Goal: Task Accomplishment & Management: Manage account settings

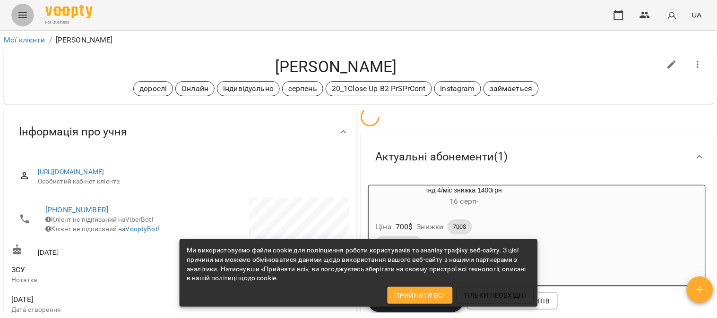
click at [19, 13] on icon "Menu" at bounding box center [22, 14] width 11 height 11
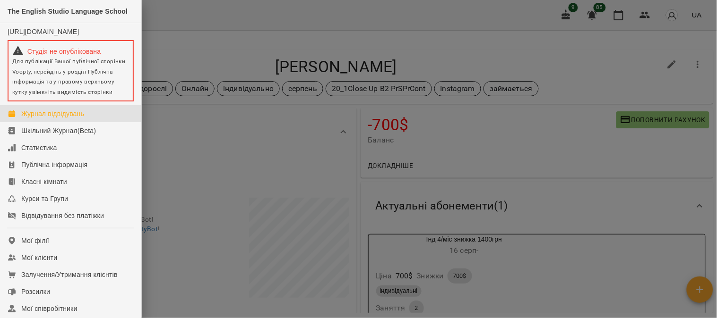
click at [67, 117] on div "Журнал відвідувань" at bounding box center [52, 113] width 63 height 9
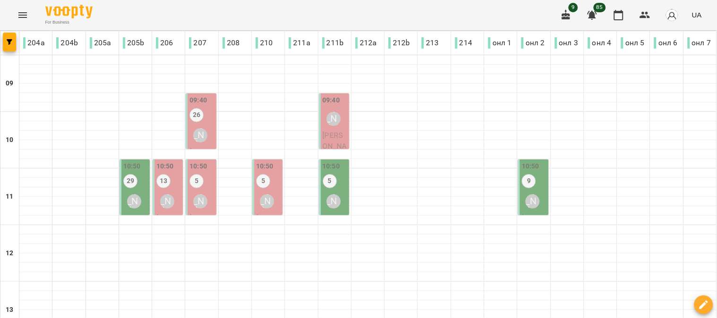
click at [200, 121] on div "26" at bounding box center [196, 116] width 14 height 17
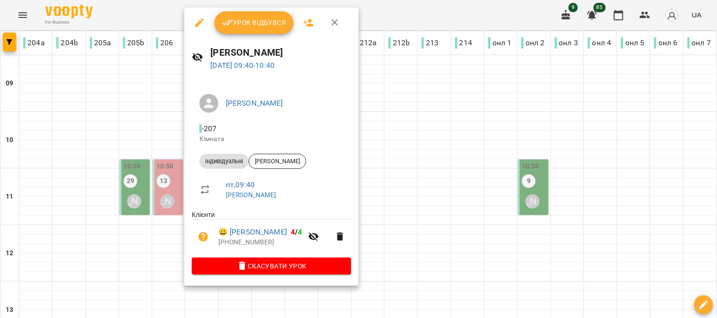
click at [249, 17] on span "Урок відбувся" at bounding box center [254, 22] width 64 height 11
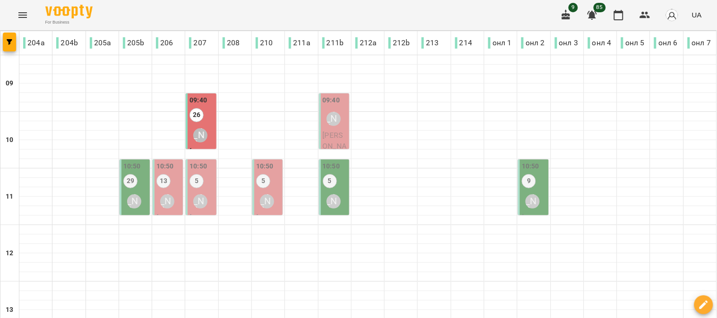
click at [328, 131] on span "[PERSON_NAME]" at bounding box center [335, 146] width 24 height 31
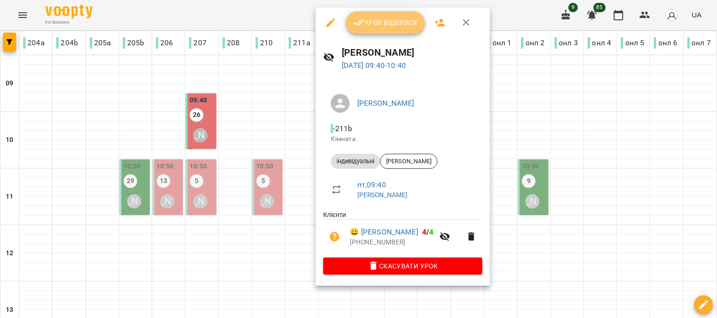
click at [383, 20] on span "Урок відбувся" at bounding box center [385, 22] width 64 height 11
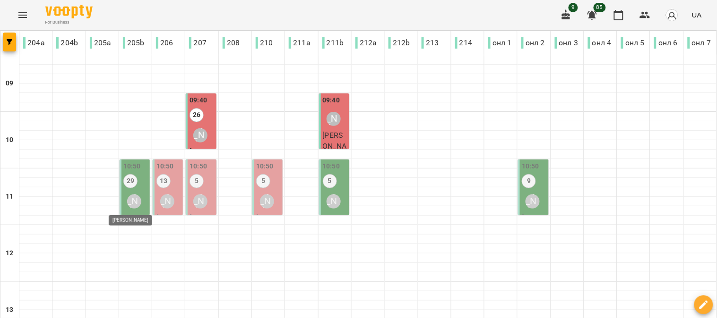
click at [133, 195] on div "[PERSON_NAME]" at bounding box center [134, 202] width 14 height 14
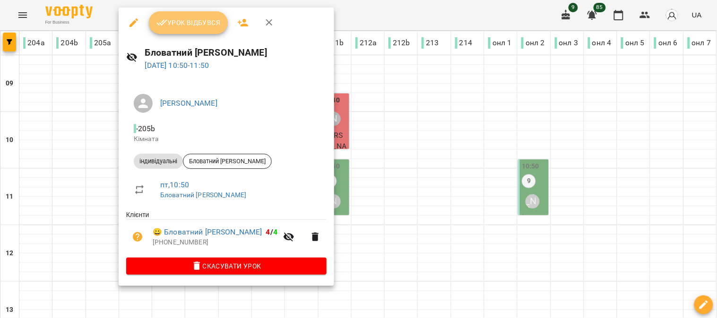
click at [188, 18] on span "Урок відбувся" at bounding box center [188, 22] width 64 height 11
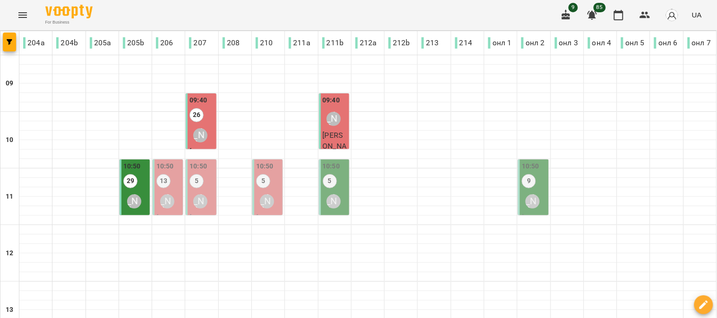
click at [169, 183] on div "10:50 13 [PERSON_NAME]" at bounding box center [168, 187] width 25 height 51
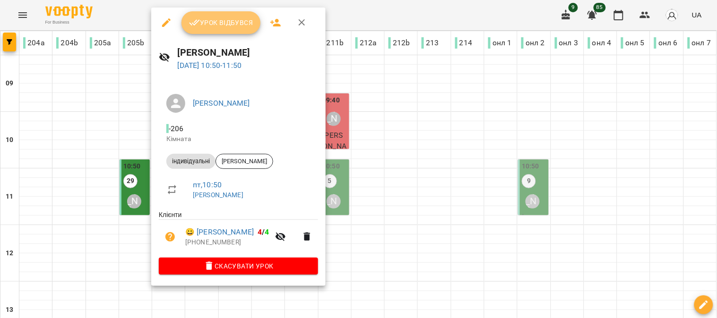
click at [229, 17] on span "Урок відбувся" at bounding box center [221, 22] width 64 height 11
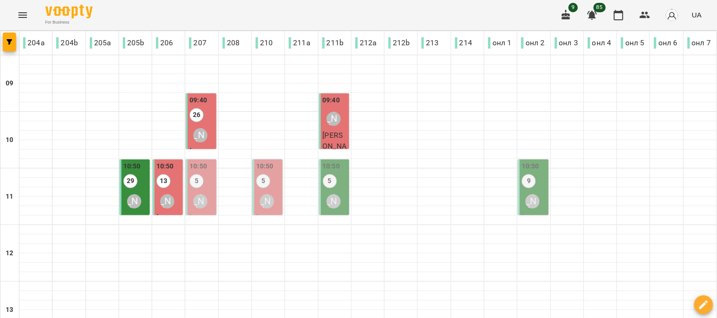
click at [199, 181] on label "5" at bounding box center [196, 181] width 14 height 14
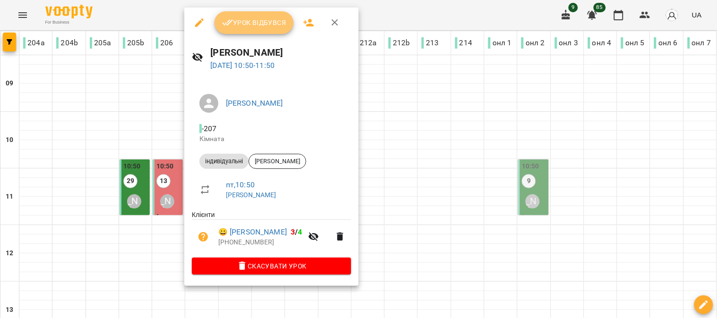
click at [254, 17] on span "Урок відбувся" at bounding box center [254, 22] width 64 height 11
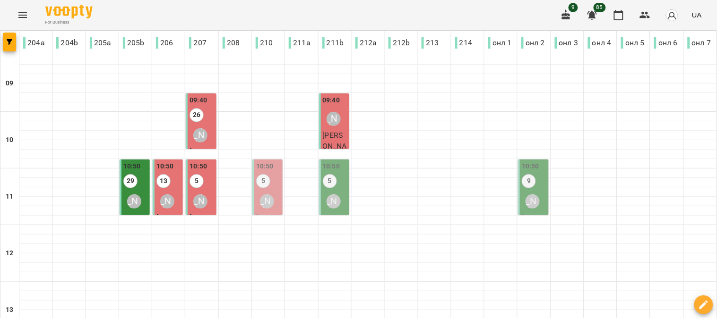
click at [271, 184] on div "10:50 5 [PERSON_NAME]" at bounding box center [268, 187] width 25 height 51
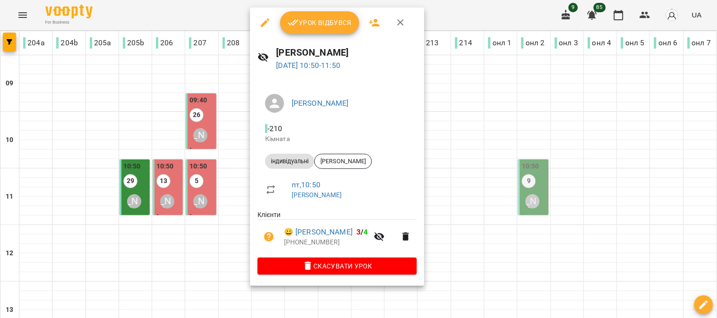
click at [313, 20] on span "Урок відбувся" at bounding box center [320, 22] width 64 height 11
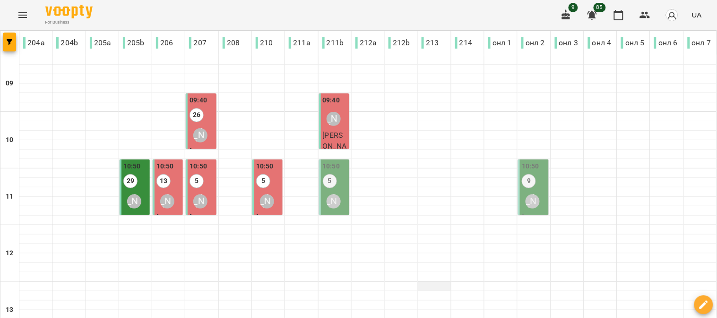
scroll to position [52, 0]
click at [332, 191] on div "[PERSON_NAME]" at bounding box center [334, 202] width 22 height 22
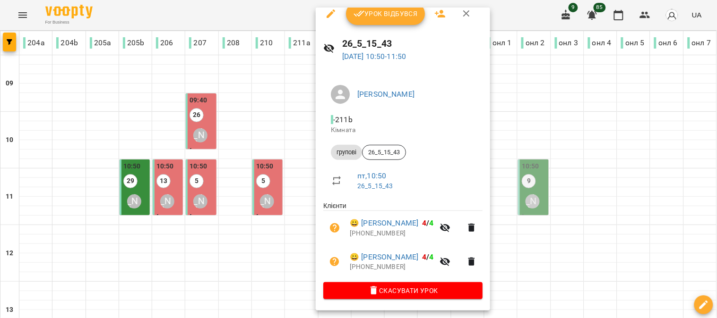
scroll to position [0, 0]
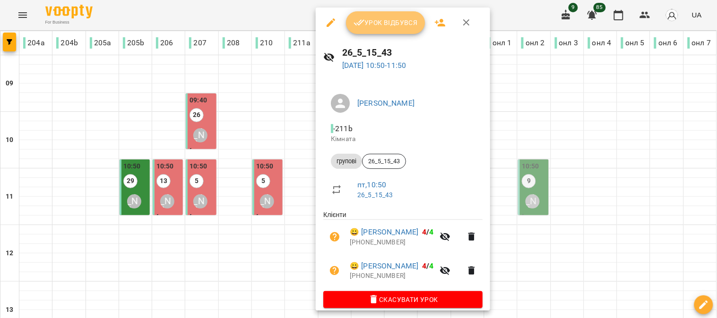
click at [376, 13] on button "Урок відбувся" at bounding box center [385, 22] width 79 height 23
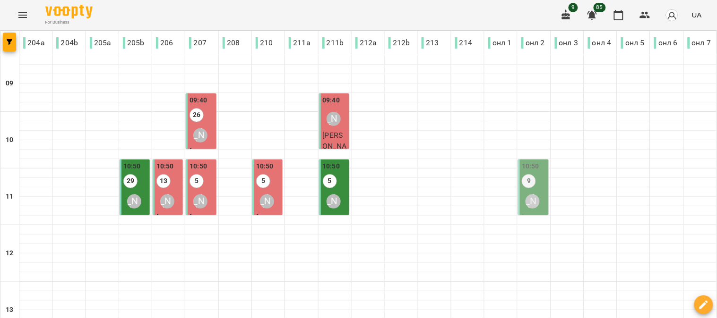
click at [527, 191] on div "[PERSON_NAME]" at bounding box center [532, 202] width 22 height 22
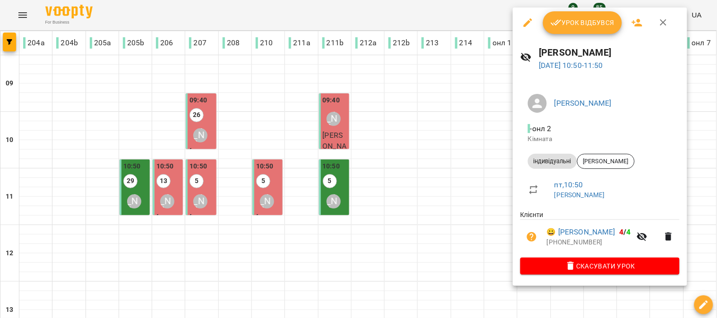
drag, startPoint x: 590, startPoint y: 24, endPoint x: 546, endPoint y: 50, distance: 51.4
click at [589, 22] on span "Урок відбувся" at bounding box center [582, 22] width 64 height 11
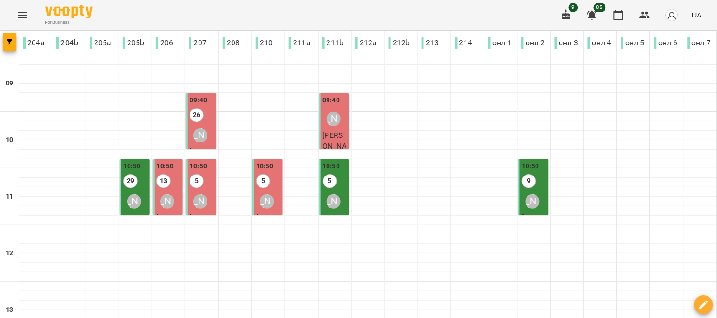
scroll to position [262, 0]
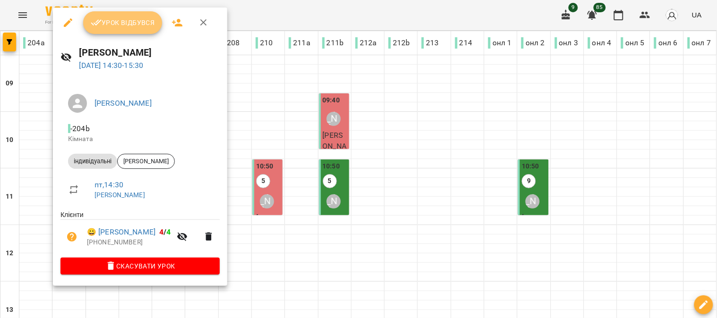
click at [123, 20] on span "Урок відбувся" at bounding box center [123, 22] width 64 height 11
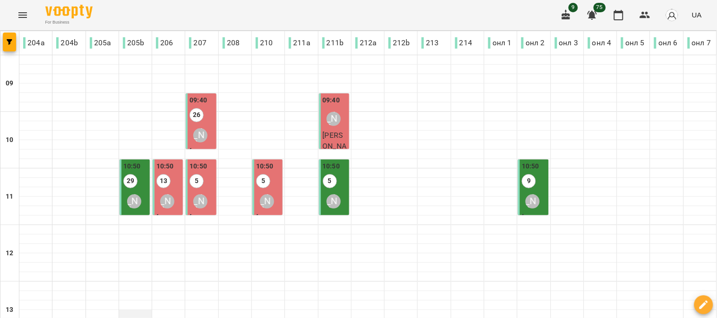
scroll to position [210, 0]
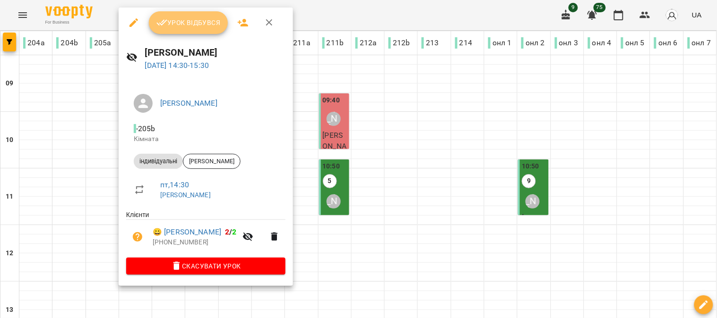
click at [186, 19] on span "Урок відбувся" at bounding box center [188, 22] width 64 height 11
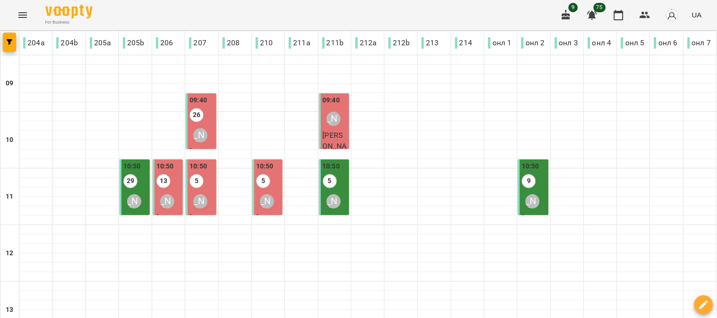
scroll to position [262, 0]
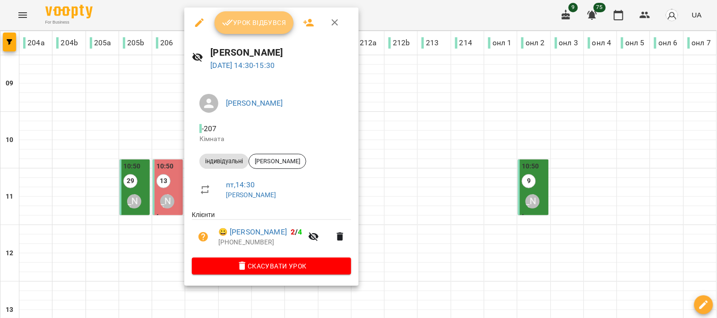
click at [246, 16] on button "Урок відбувся" at bounding box center [253, 22] width 79 height 23
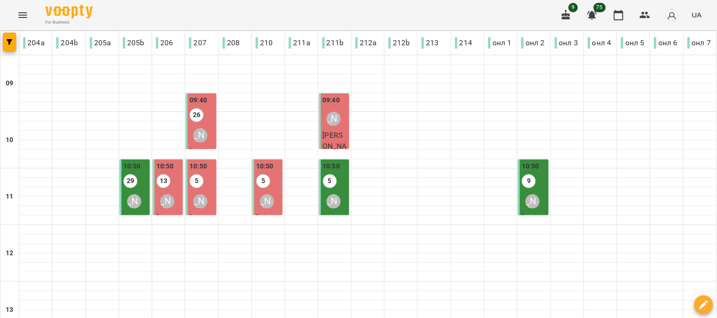
scroll to position [210, 0]
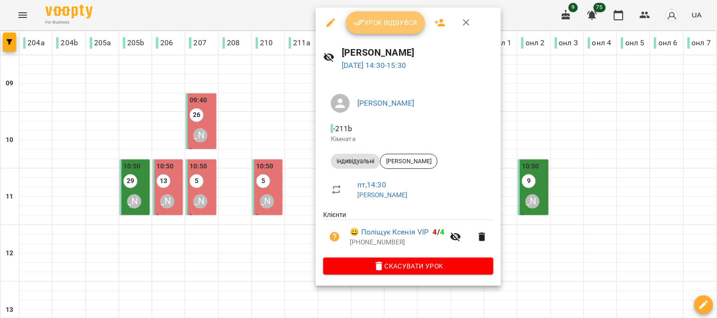
click at [380, 22] on span "Урок відбувся" at bounding box center [385, 22] width 64 height 11
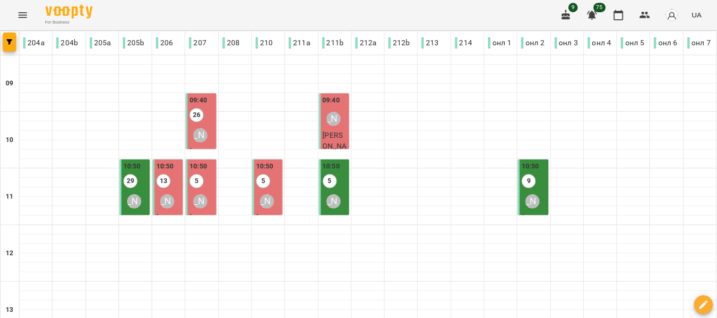
scroll to position [210, 0]
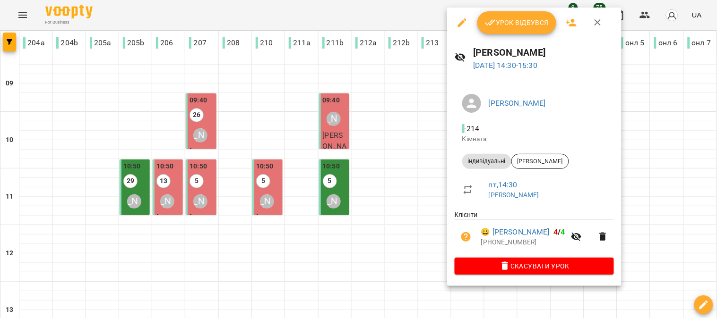
click at [517, 19] on span "Урок відбувся" at bounding box center [517, 22] width 64 height 11
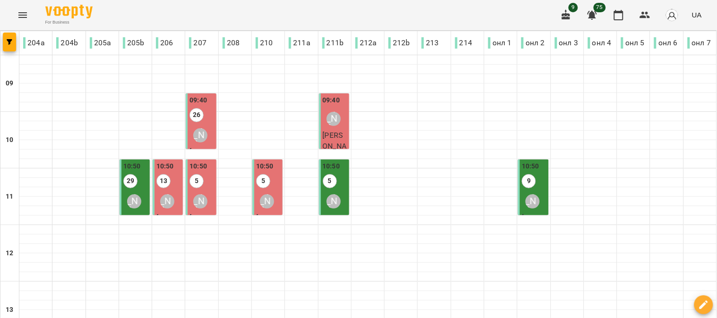
scroll to position [262, 0]
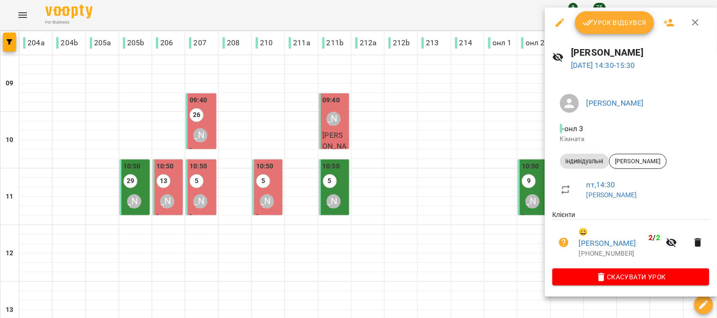
click at [606, 24] on span "Урок відбувся" at bounding box center [614, 22] width 64 height 11
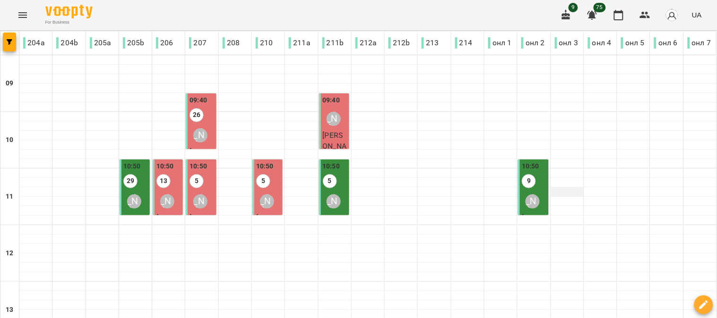
scroll to position [157, 0]
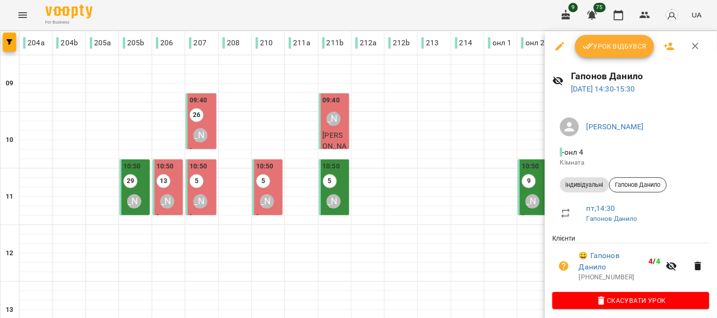
click at [621, 43] on span "Урок відбувся" at bounding box center [614, 46] width 64 height 11
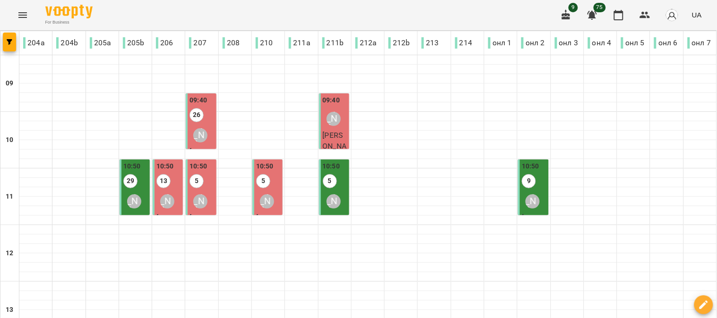
scroll to position [210, 0]
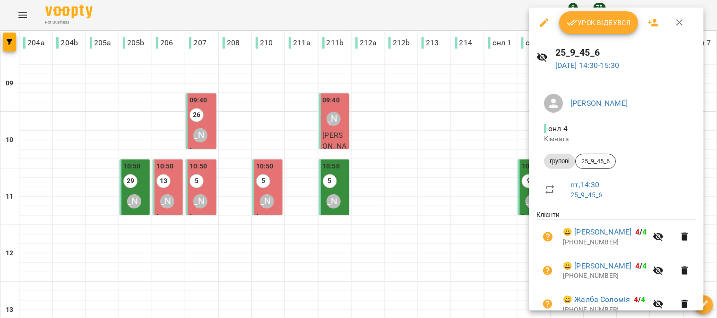
click at [598, 16] on button "Урок відбувся" at bounding box center [598, 22] width 79 height 23
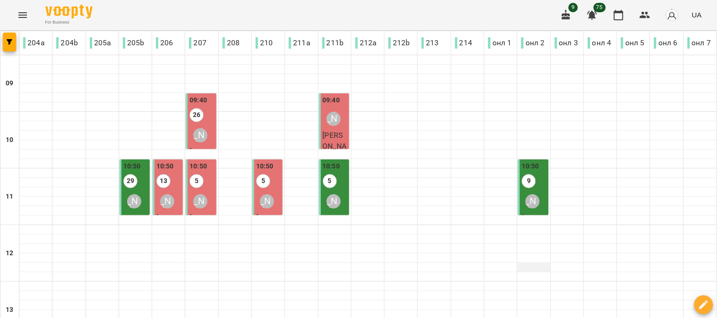
scroll to position [315, 0]
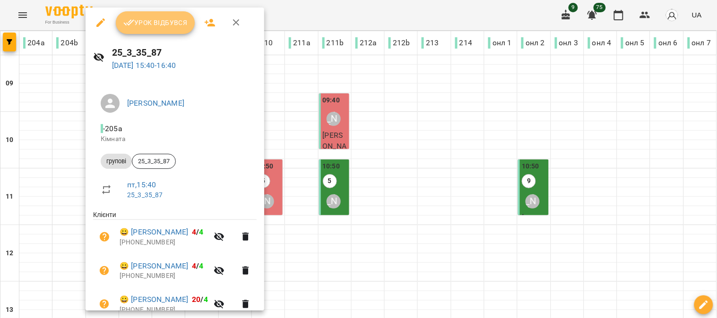
click at [152, 24] on span "Урок відбувся" at bounding box center [155, 22] width 64 height 11
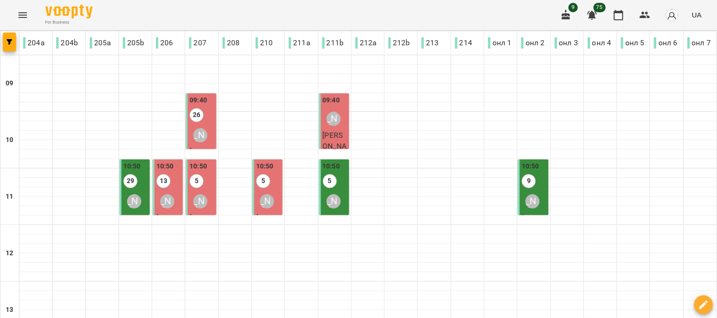
scroll to position [315, 0]
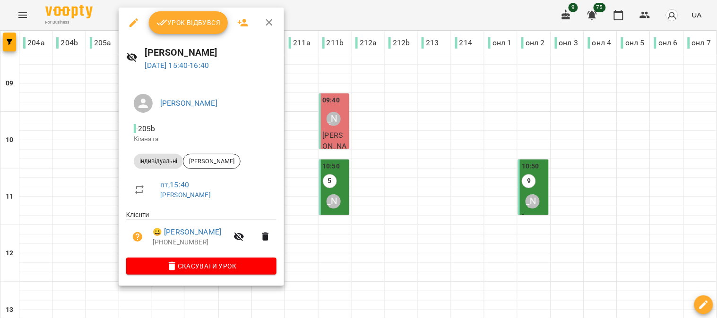
click at [180, 20] on span "Урок відбувся" at bounding box center [188, 22] width 64 height 11
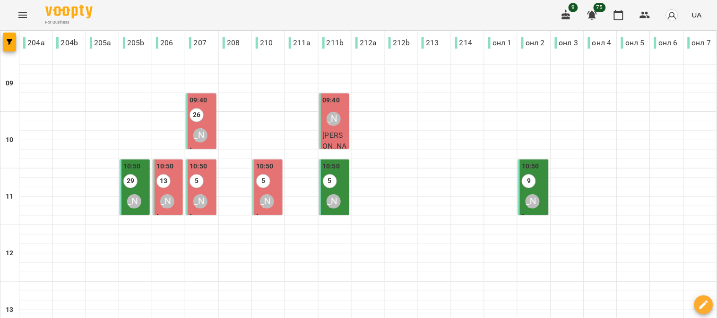
scroll to position [315, 0]
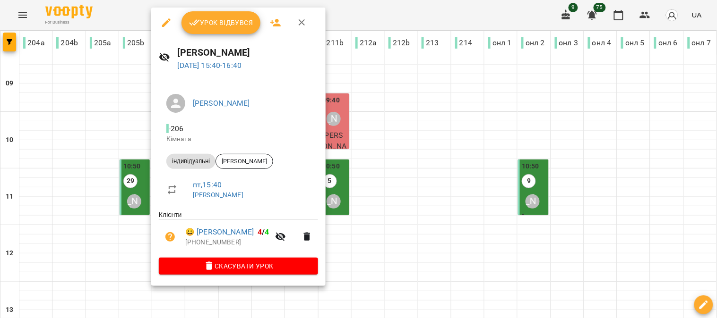
click at [213, 20] on span "Урок відбувся" at bounding box center [221, 22] width 64 height 11
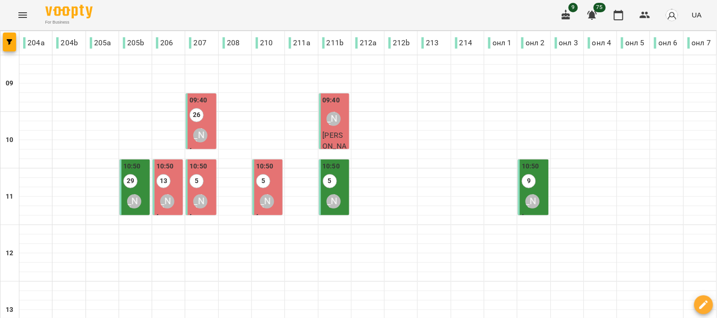
scroll to position [262, 0]
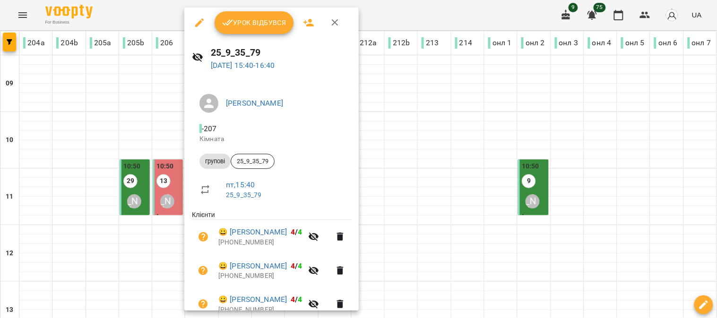
click at [248, 22] on span "Урок відбувся" at bounding box center [254, 22] width 64 height 11
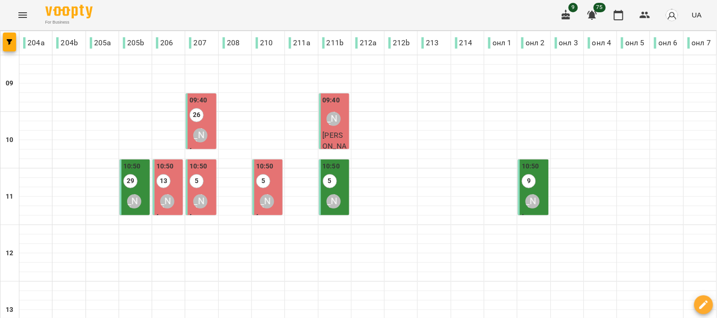
scroll to position [315, 0]
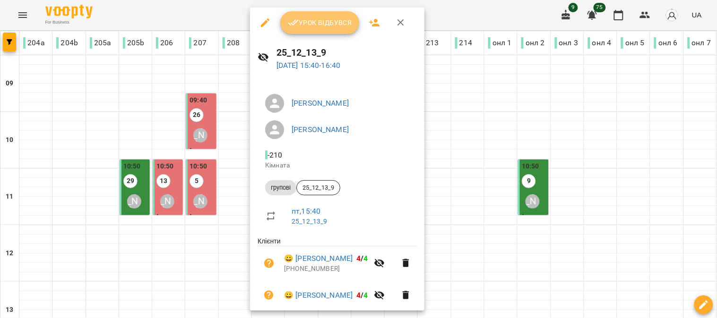
click at [322, 20] on span "Урок відбувся" at bounding box center [320, 22] width 64 height 11
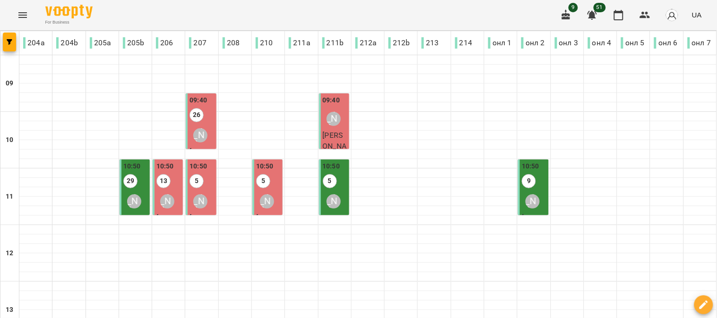
scroll to position [315, 0]
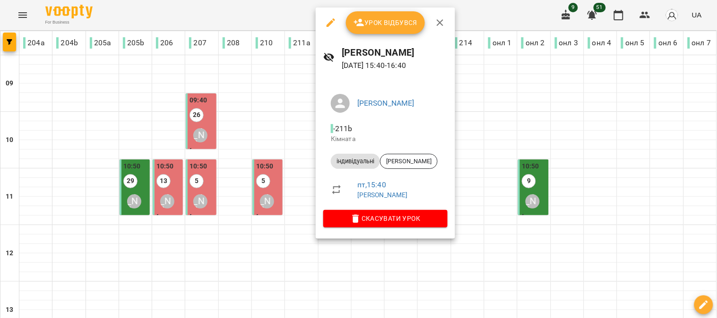
click at [384, 20] on span "Урок відбувся" at bounding box center [385, 22] width 64 height 11
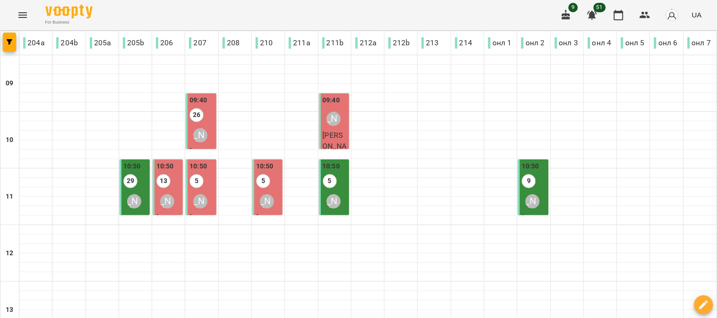
scroll to position [315, 0]
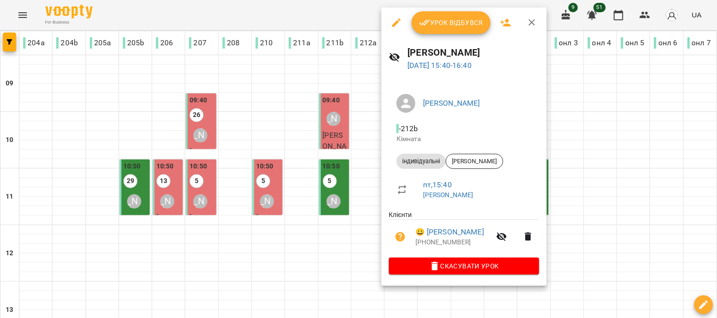
click at [461, 15] on button "Урок відбувся" at bounding box center [450, 22] width 79 height 23
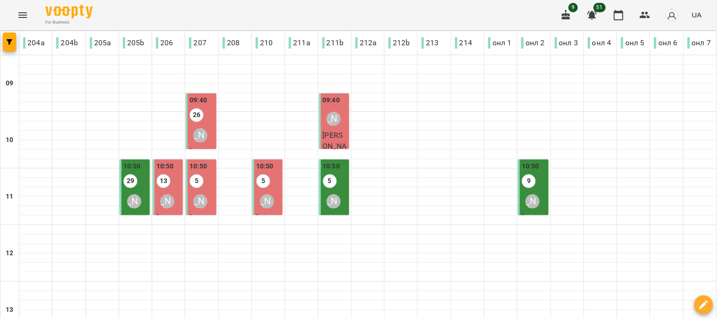
scroll to position [315, 0]
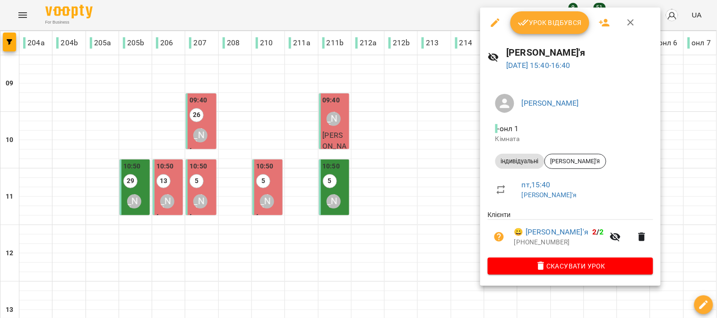
click at [294, 157] on div at bounding box center [358, 159] width 717 height 318
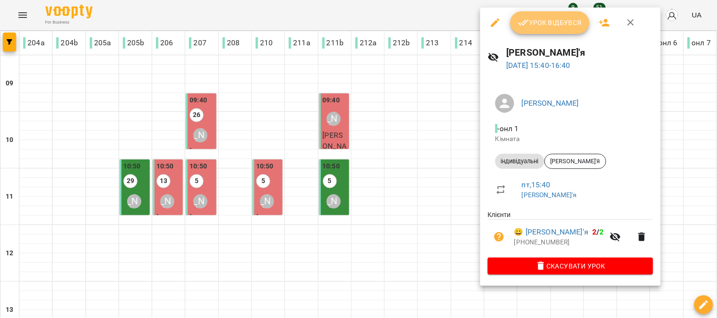
drag, startPoint x: 555, startPoint y: 19, endPoint x: 274, endPoint y: 68, distance: 285.8
click at [555, 19] on span "Урок відбувся" at bounding box center [550, 22] width 64 height 11
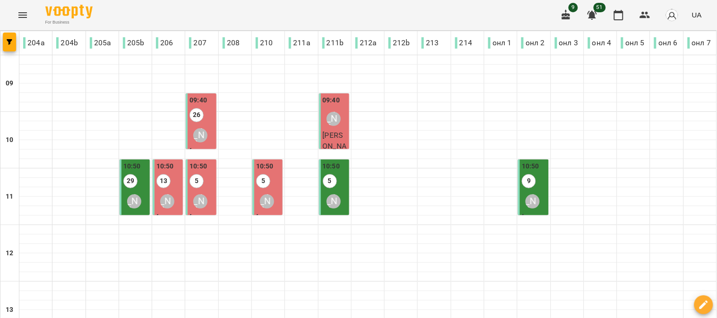
scroll to position [315, 0]
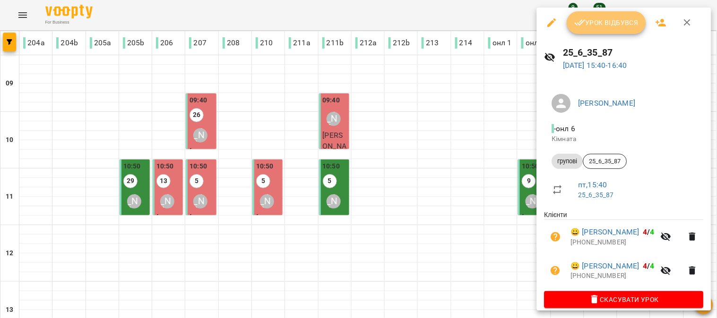
click at [608, 24] on span "Урок відбувся" at bounding box center [606, 22] width 64 height 11
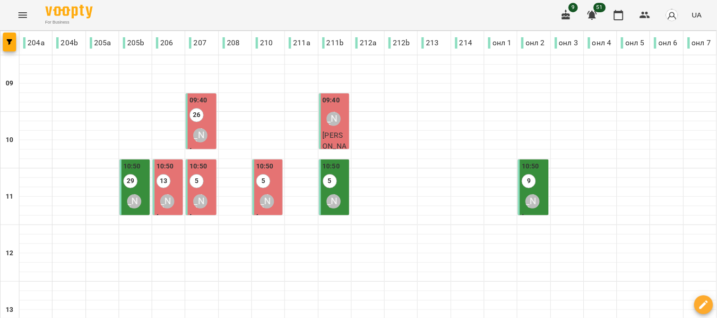
scroll to position [419, 0]
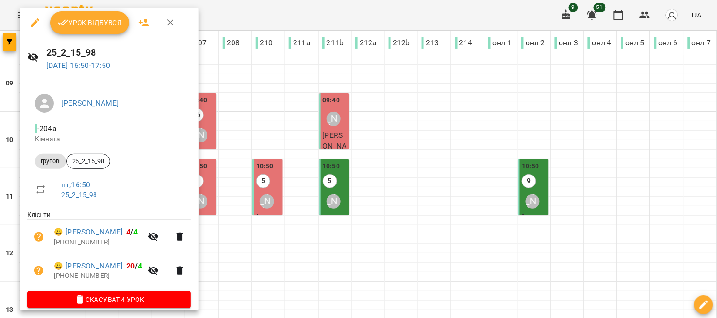
click at [94, 19] on span "Урок відбувся" at bounding box center [90, 22] width 64 height 11
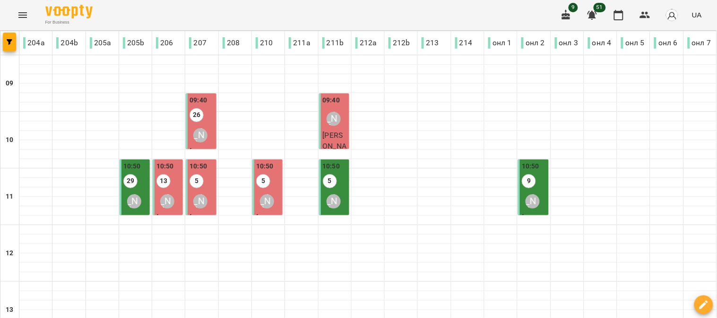
scroll to position [423, 0]
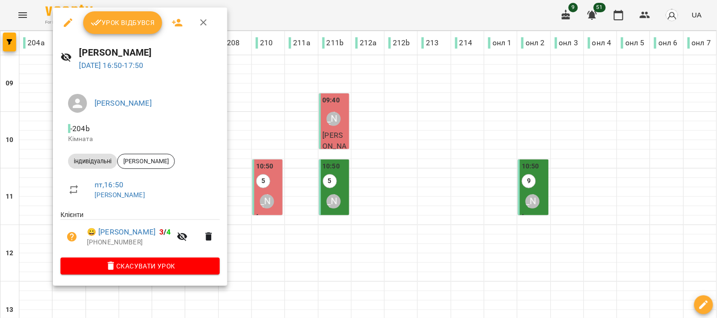
click at [121, 22] on span "Урок відбувся" at bounding box center [123, 22] width 64 height 11
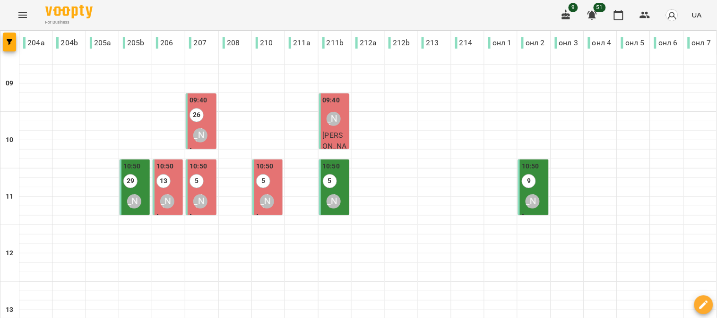
scroll to position [367, 0]
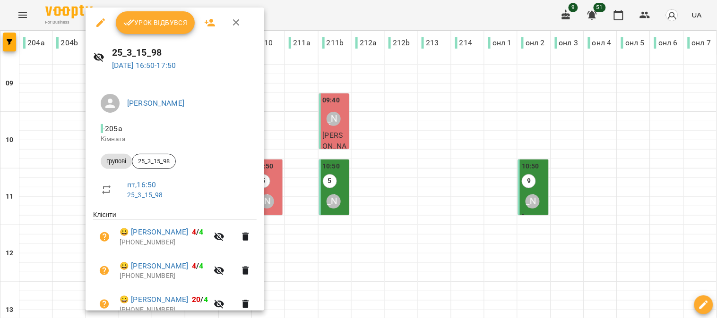
click at [154, 16] on button "Урок відбувся" at bounding box center [155, 22] width 79 height 23
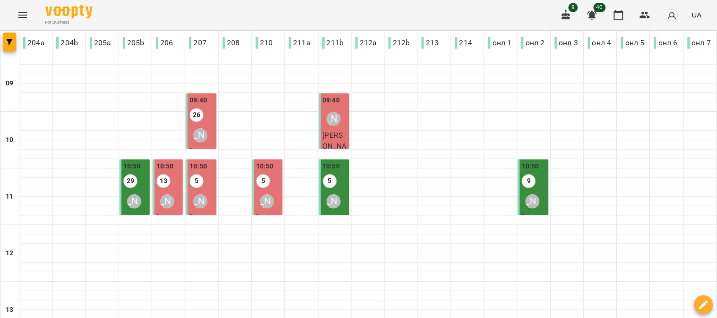
scroll to position [367, 0]
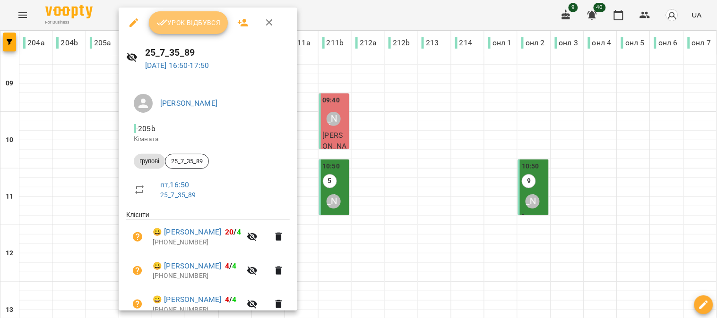
click at [182, 18] on span "Урок відбувся" at bounding box center [188, 22] width 64 height 11
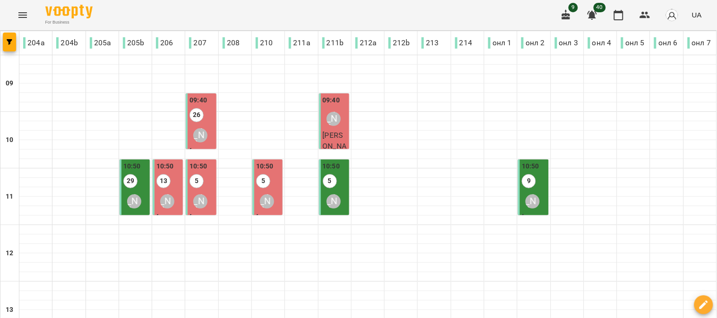
scroll to position [423, 0]
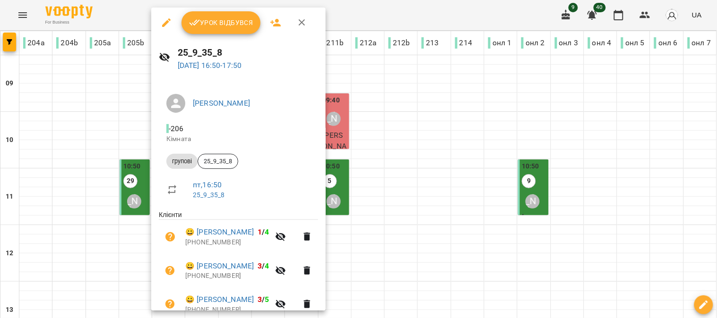
click at [216, 17] on span "Урок відбувся" at bounding box center [221, 22] width 64 height 11
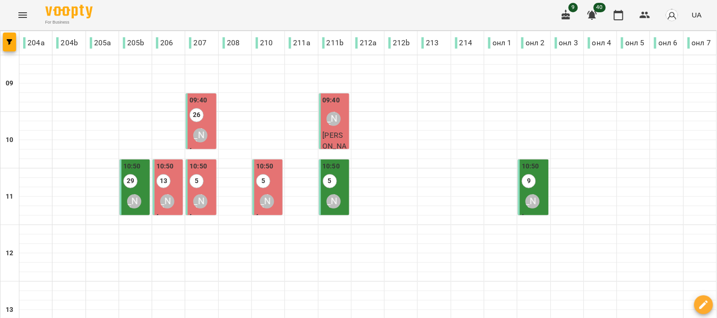
scroll to position [419, 0]
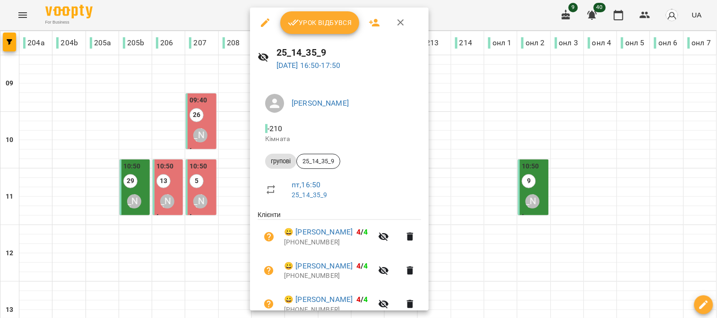
click at [315, 19] on span "Урок відбувся" at bounding box center [320, 22] width 64 height 11
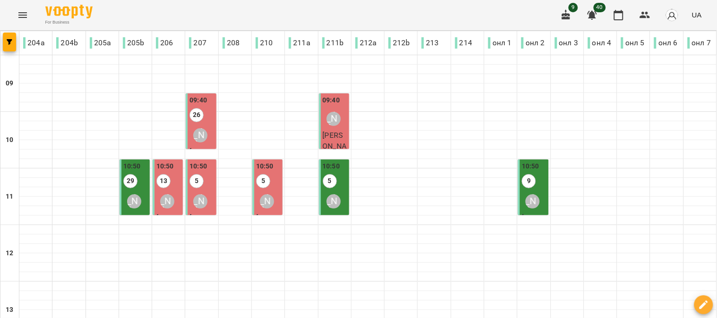
scroll to position [315, 0]
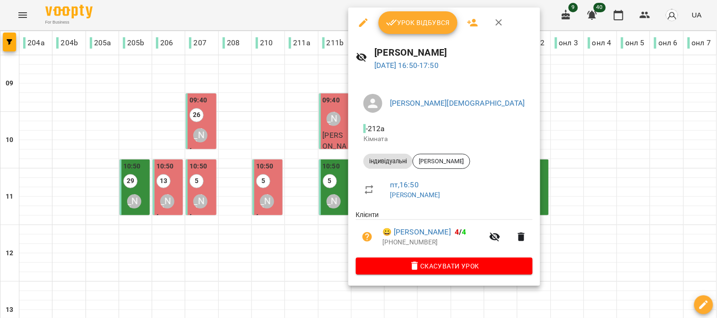
click at [420, 26] on span "Урок відбувся" at bounding box center [418, 22] width 64 height 11
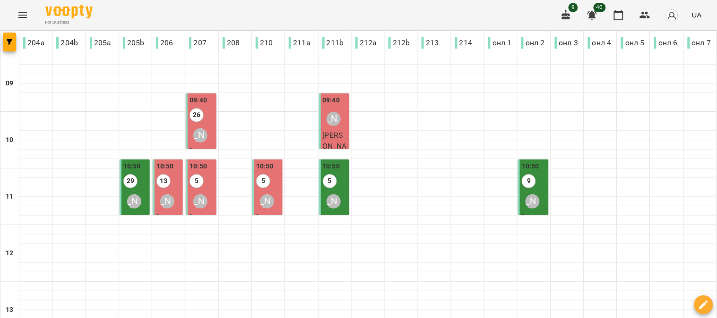
scroll to position [367, 0]
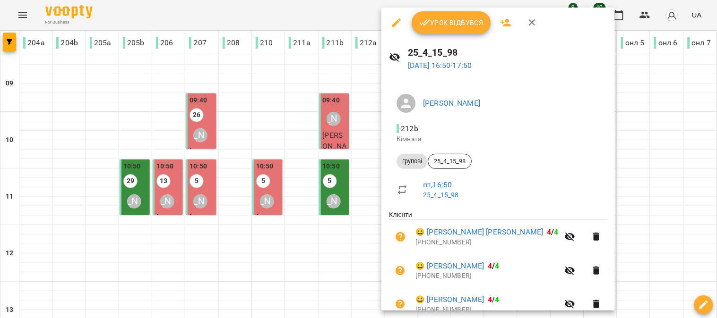
click at [449, 19] on span "Урок відбувся" at bounding box center [451, 22] width 64 height 11
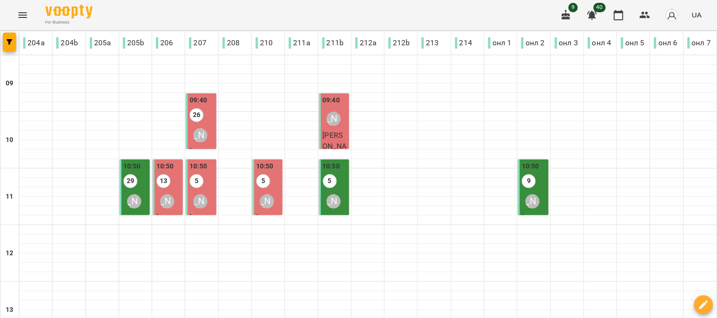
scroll to position [367, 0]
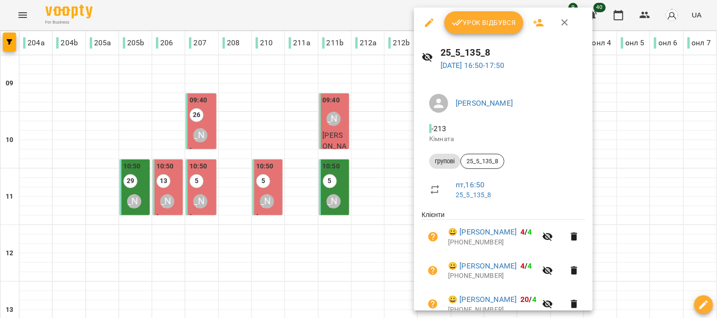
click at [489, 24] on span "Урок відбувся" at bounding box center [484, 22] width 64 height 11
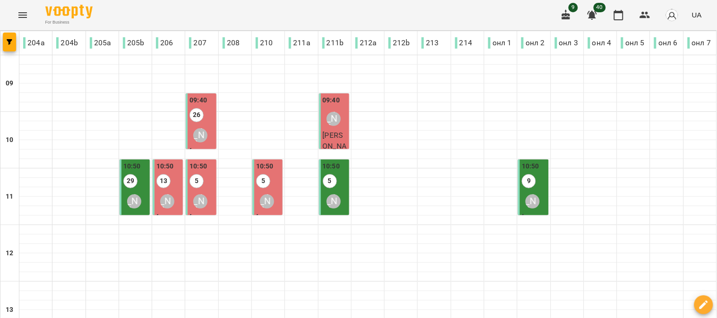
scroll to position [367, 0]
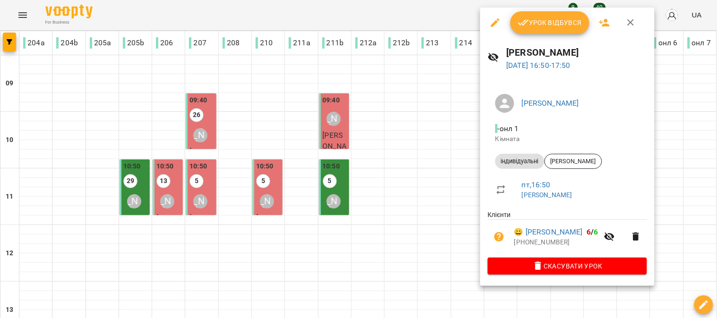
click at [542, 16] on button "Урок відбувся" at bounding box center [549, 22] width 79 height 23
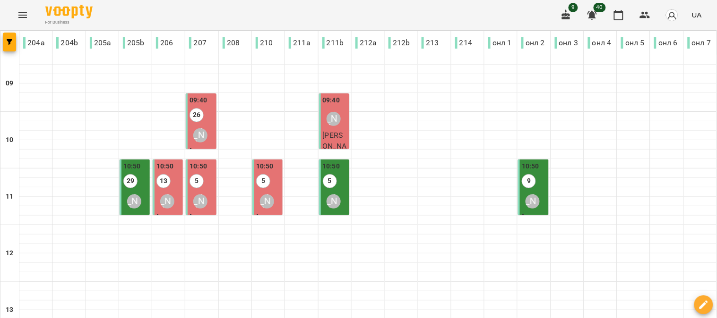
scroll to position [419, 0]
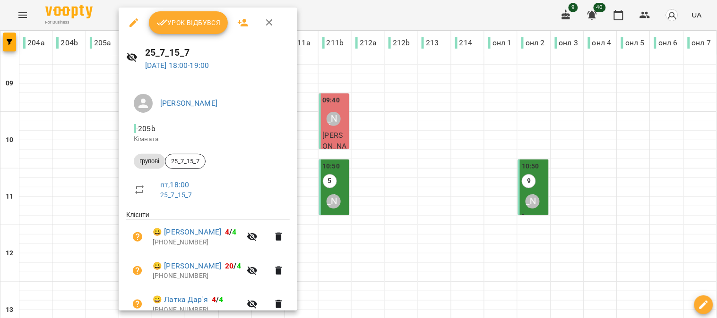
click at [195, 16] on button "Урок відбувся" at bounding box center [188, 22] width 79 height 23
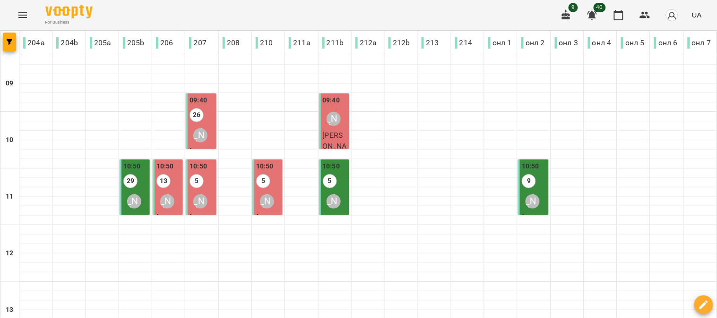
scroll to position [423, 0]
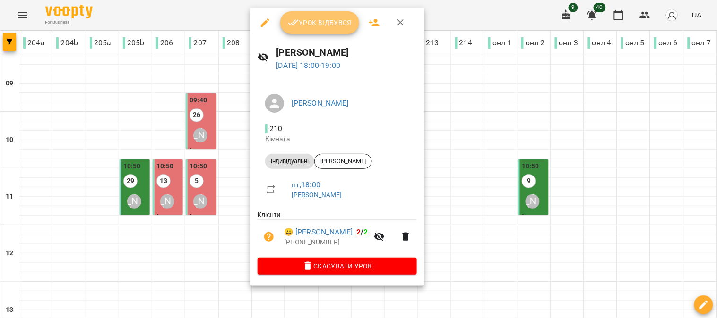
click at [320, 17] on span "Урок відбувся" at bounding box center [320, 22] width 64 height 11
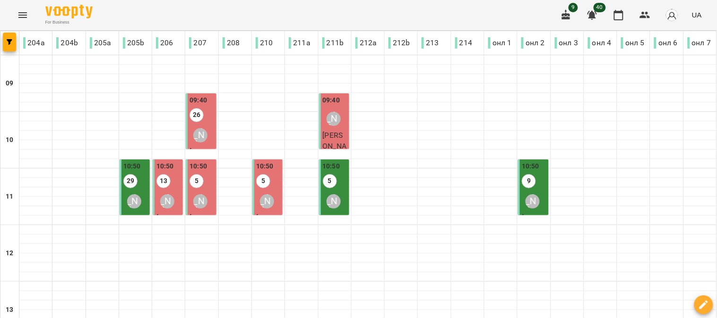
scroll to position [419, 0]
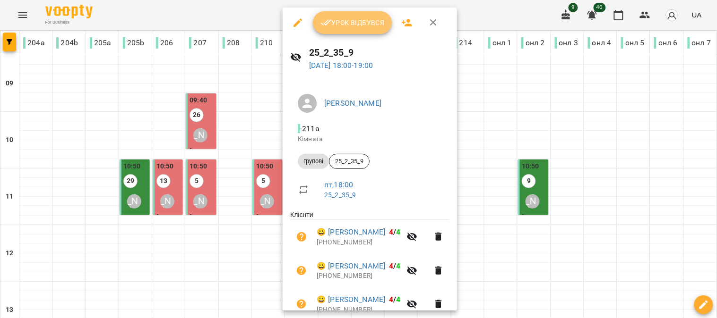
click at [358, 21] on span "Урок відбувся" at bounding box center [352, 22] width 64 height 11
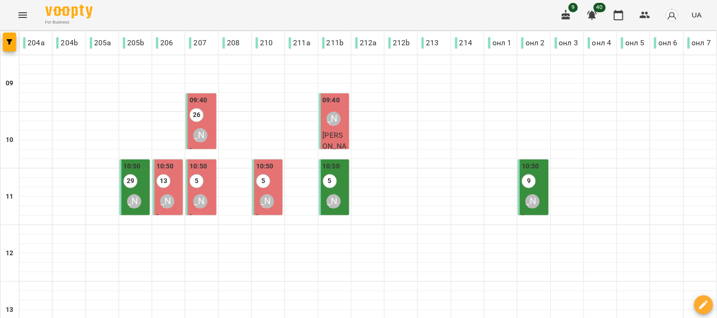
scroll to position [423, 0]
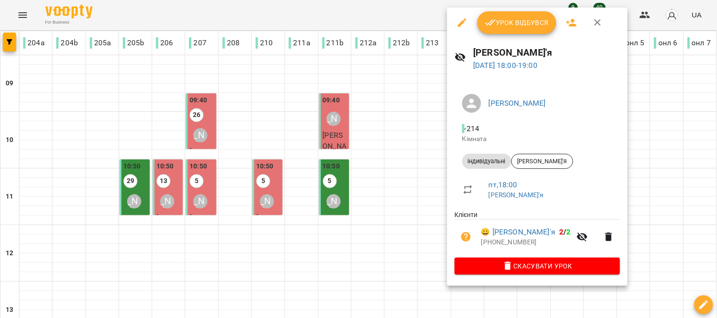
click at [525, 20] on span "Урок відбувся" at bounding box center [517, 22] width 64 height 11
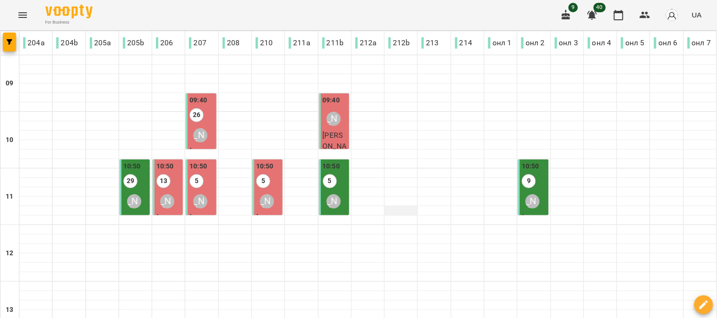
scroll to position [367, 0]
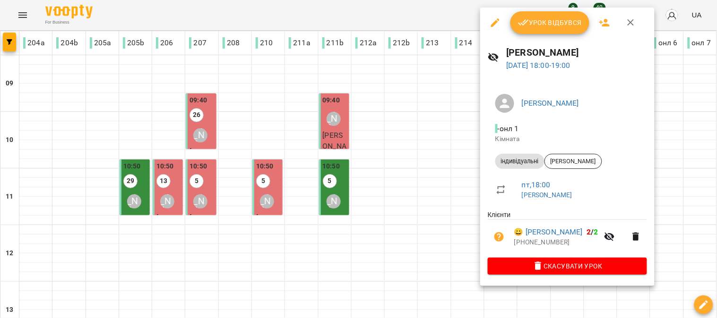
click at [546, 19] on span "Урок відбувся" at bounding box center [550, 22] width 64 height 11
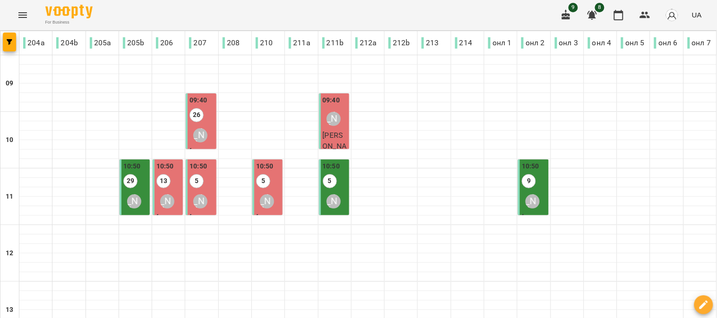
scroll to position [423, 0]
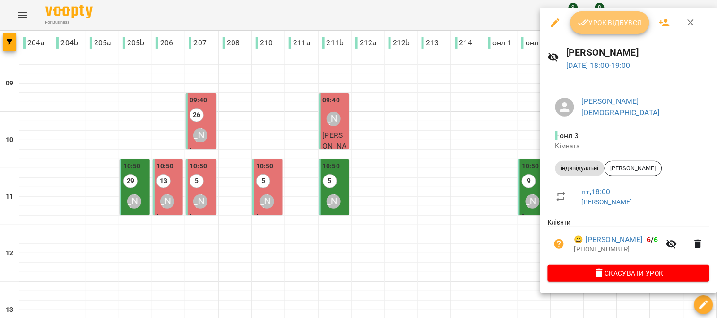
click at [613, 16] on button "Урок відбувся" at bounding box center [609, 22] width 79 height 23
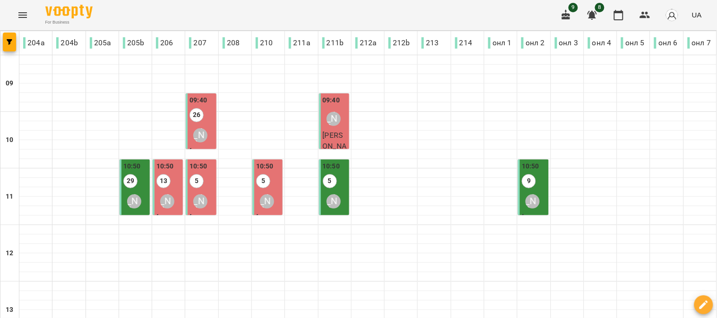
scroll to position [423, 0]
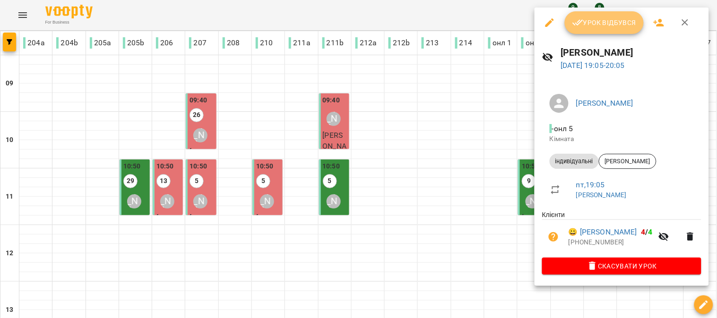
click at [596, 19] on span "Урок відбувся" at bounding box center [604, 22] width 64 height 11
